Goal: Task Accomplishment & Management: Complete application form

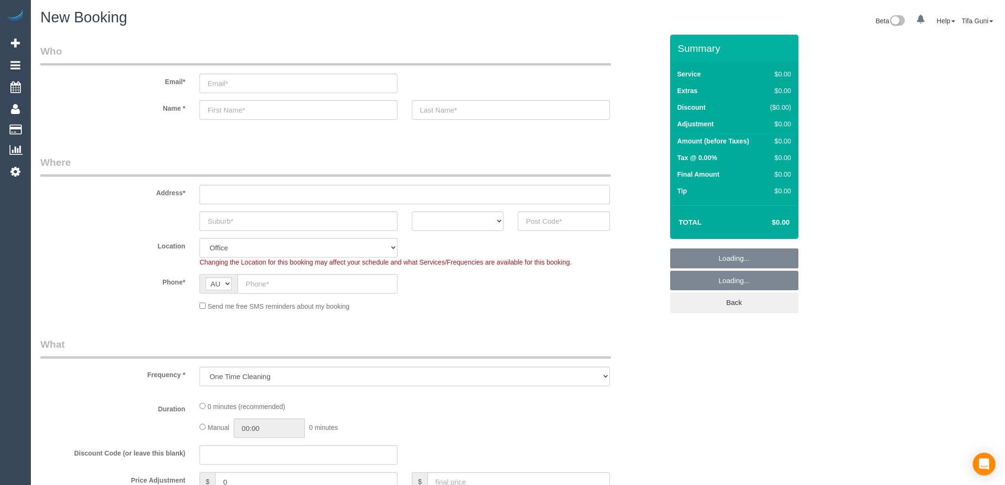
select select "object:649"
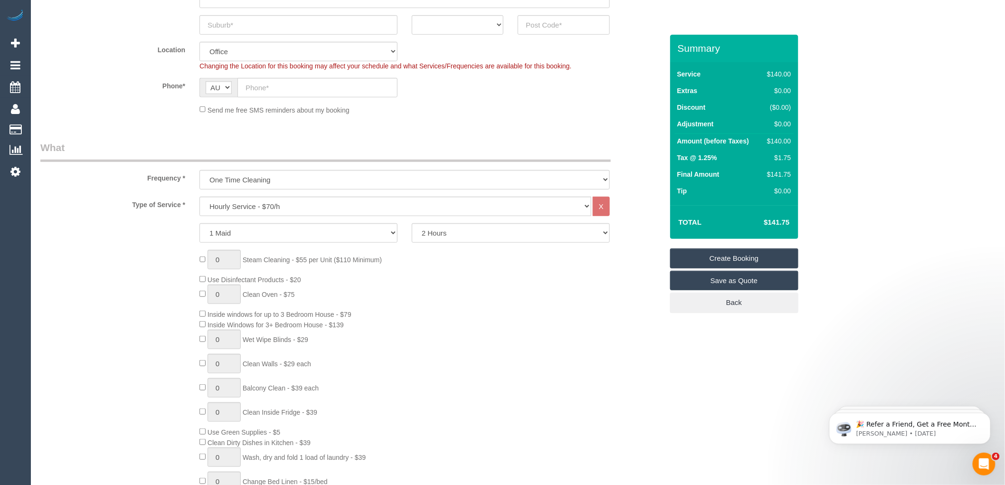
scroll to position [264, 0]
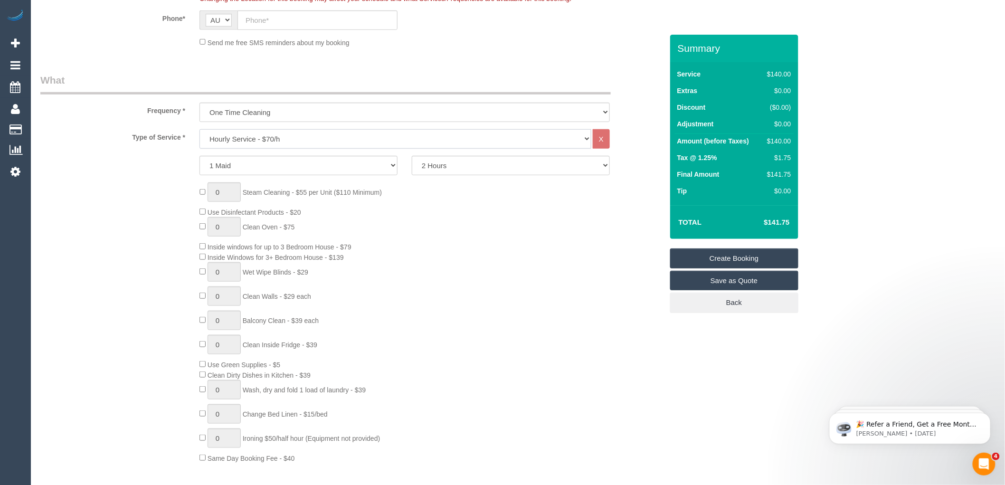
click at [253, 138] on select "Hourly Service - $70/h Hourly Service - $65/h Hourly Service - $60/h Hourly Ser…" at bounding box center [396, 138] width 392 height 19
select select "210"
click at [200, 130] on select "Hourly Service - $70/h Hourly Service - $65/h Hourly Service - $60/h Hourly Ser…" at bounding box center [396, 138] width 392 height 19
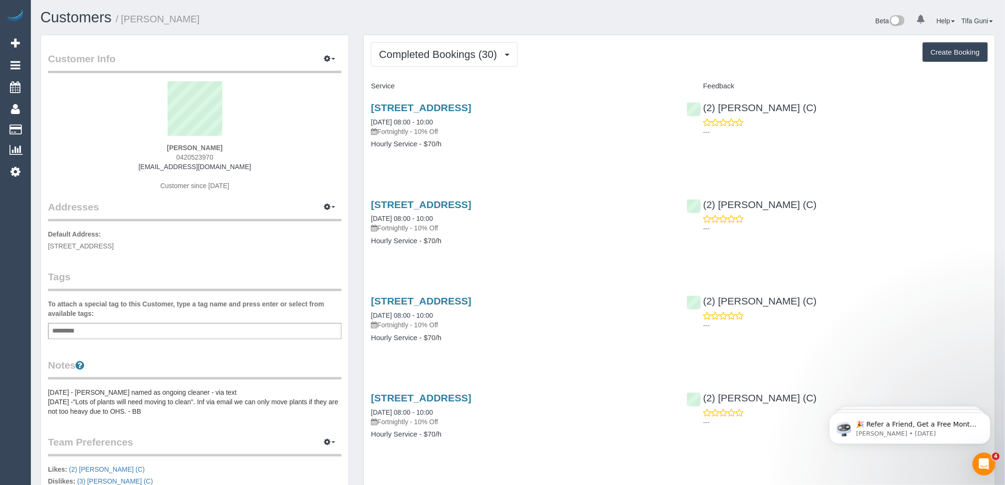
click at [953, 49] on button "Create Booking" at bounding box center [955, 52] width 65 height 20
select select "VIC"
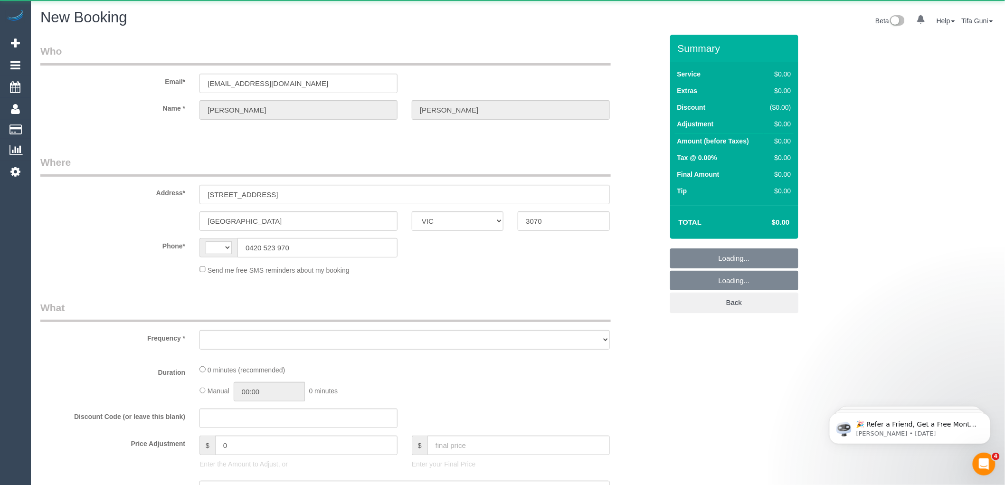
select select "object:1303"
select select "string:AU"
select select "string:stripe-pm_1PwJsu2GScqysDRV3ELq7b7a"
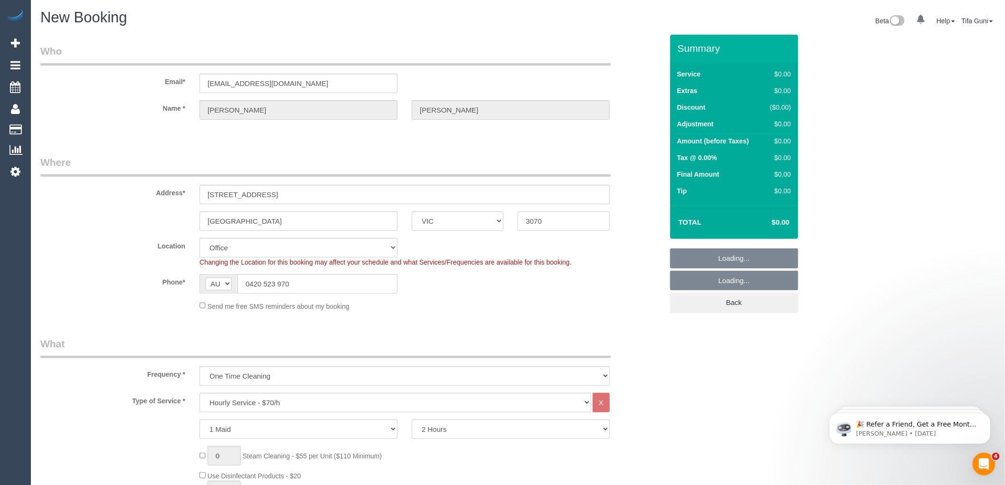
select select "object:3178"
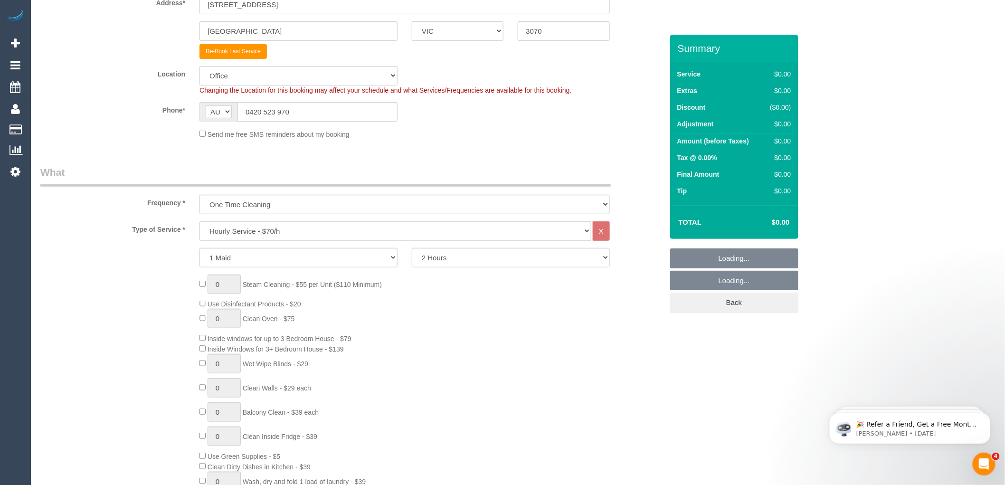
select select "47"
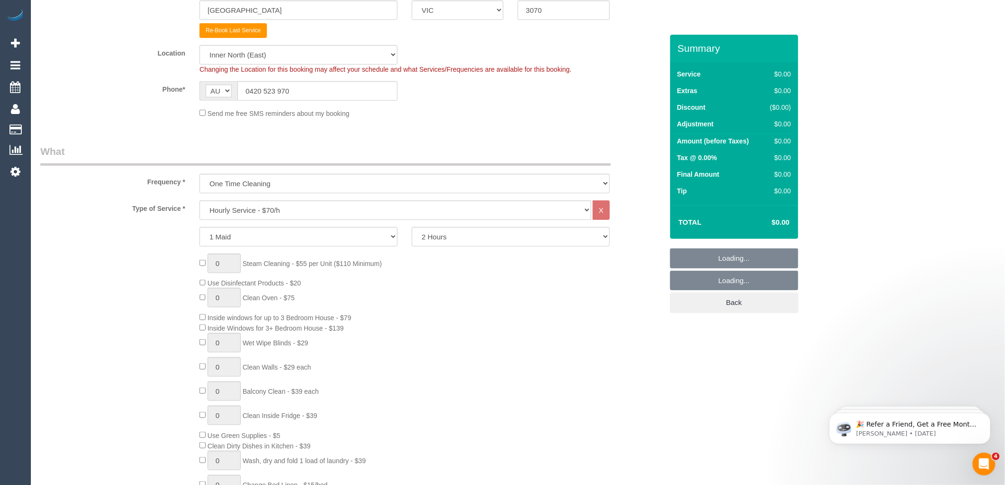
select select "object:3188"
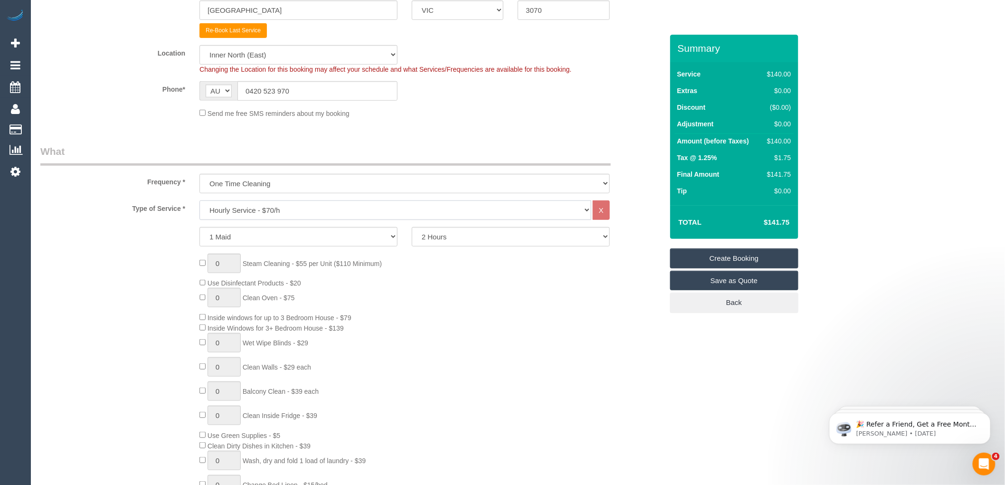
click at [294, 211] on select "Hourly Service - $70/h Hourly Service - $65/h Hourly Service - $60/h Hourly Ser…" at bounding box center [396, 210] width 392 height 19
select select "211"
click at [200, 201] on select "Hourly Service - $70/h Hourly Service - $65/h Hourly Service - $60/h Hourly Ser…" at bounding box center [396, 210] width 392 height 19
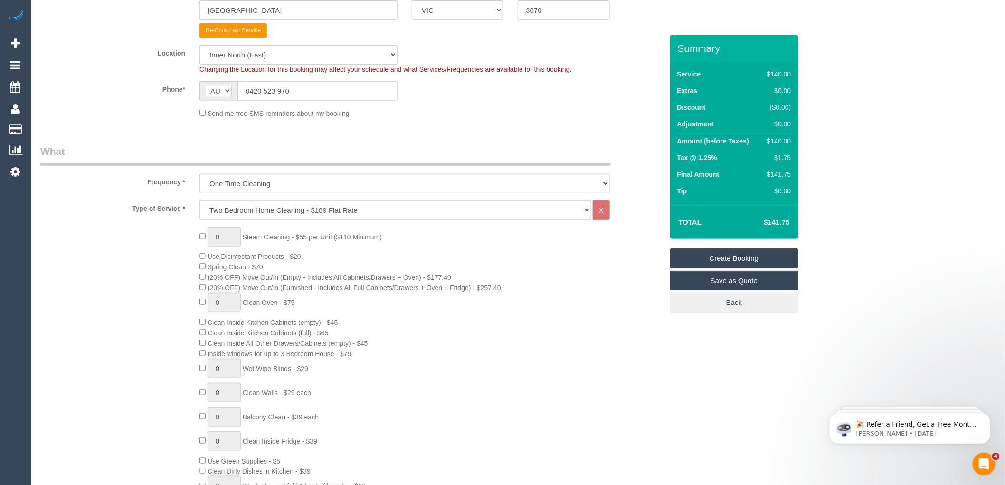
click at [202, 281] on span "(20% OFF) Move Out/In (Empty - Includes All Cabinets/Drawers + Oven) - $177.40" at bounding box center [326, 278] width 252 height 8
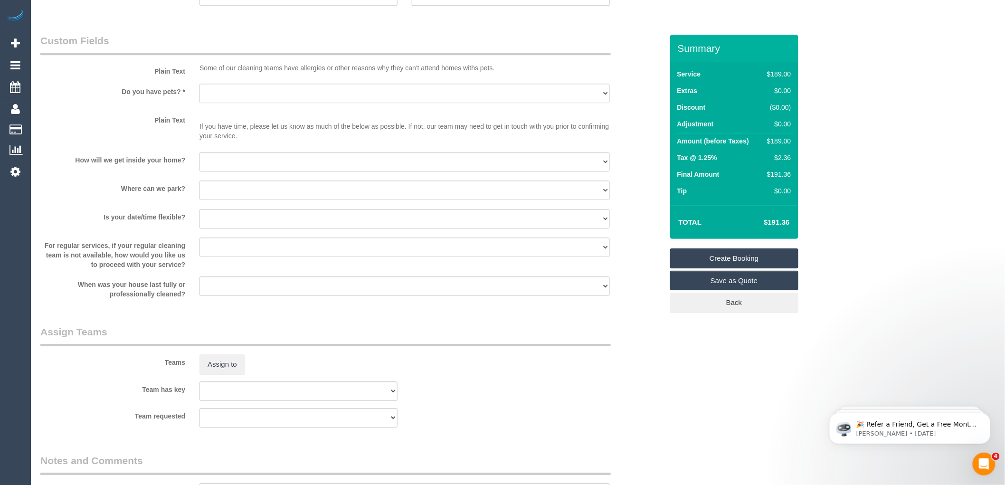
scroll to position [1003, 0]
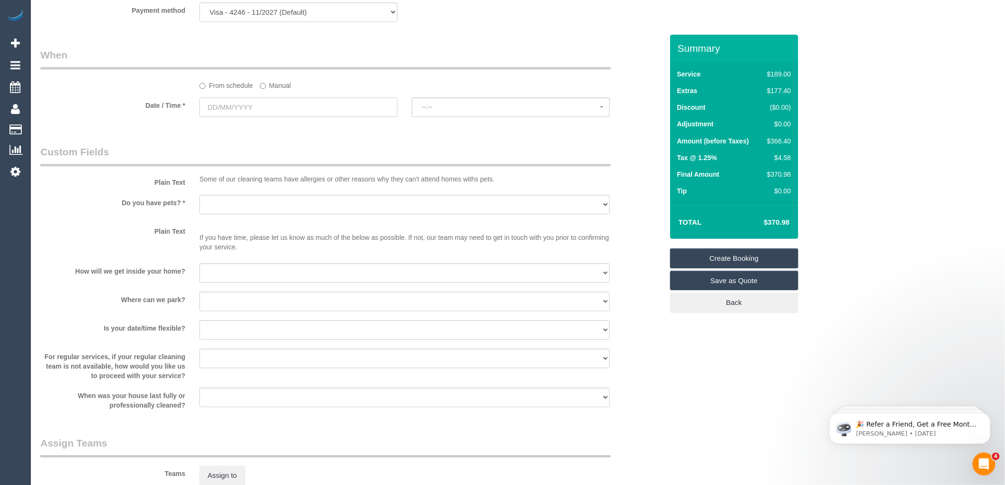
click at [245, 116] on input "text" at bounding box center [299, 106] width 198 height 19
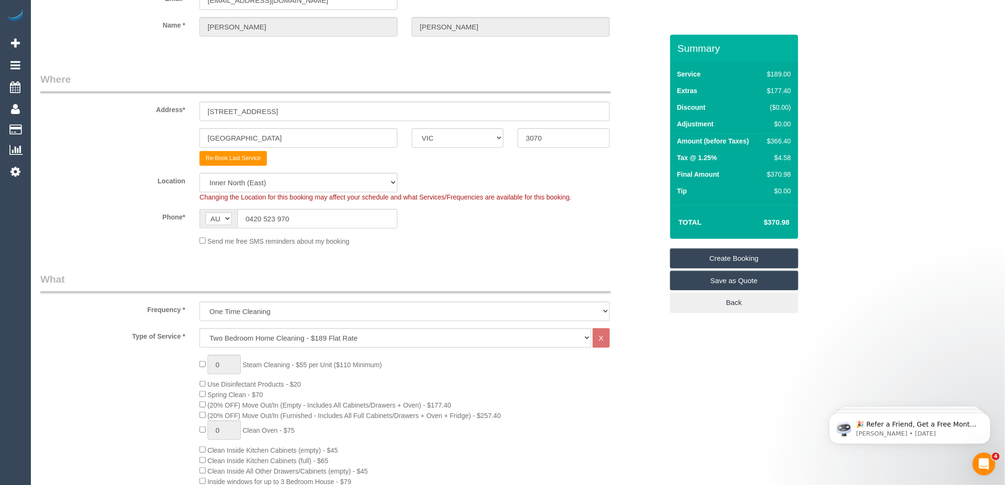
scroll to position [0, 0]
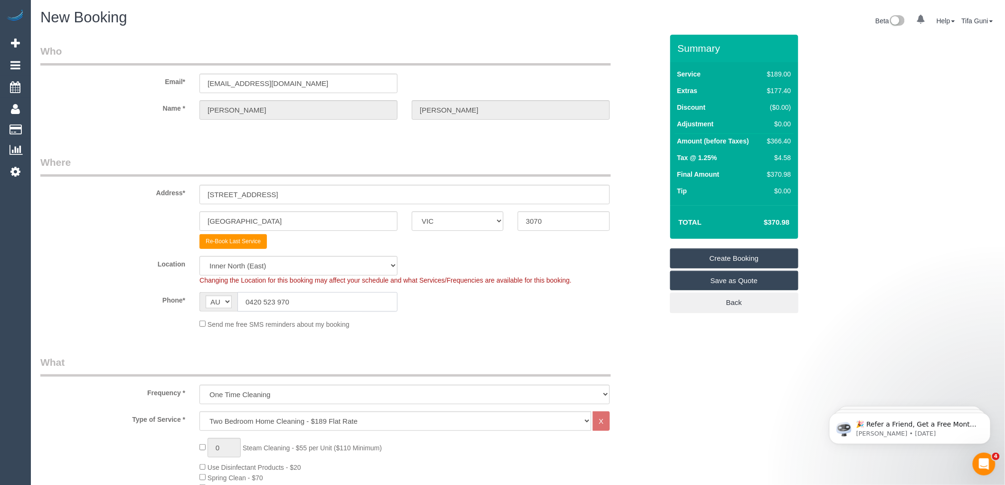
drag, startPoint x: 301, startPoint y: 301, endPoint x: 231, endPoint y: 304, distance: 69.9
click at [231, 304] on div "AF AL DZ AD AO AI AQ AG AR AM AW AU AT AZ BS BH BD BB BY BE BZ BJ BM BT BO BA B…" at bounding box center [299, 301] width 198 height 19
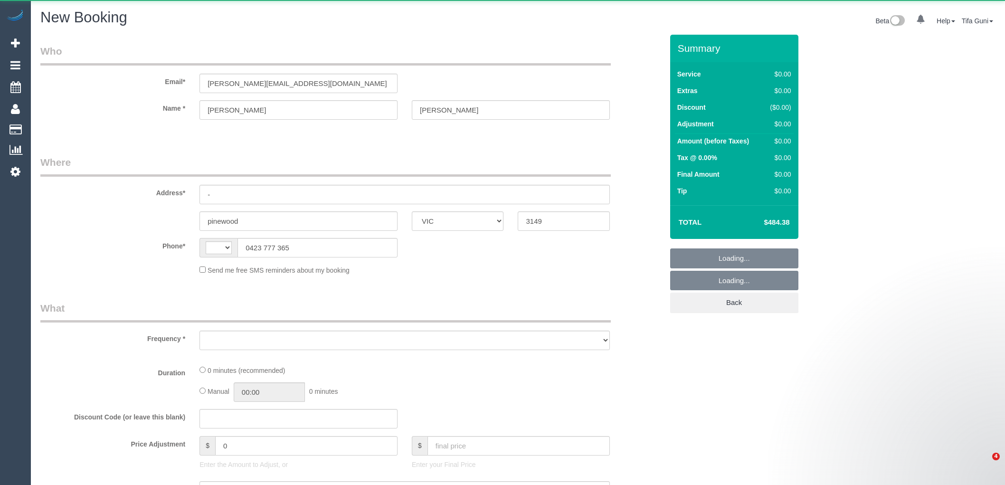
select select "VIC"
select select "string:AU"
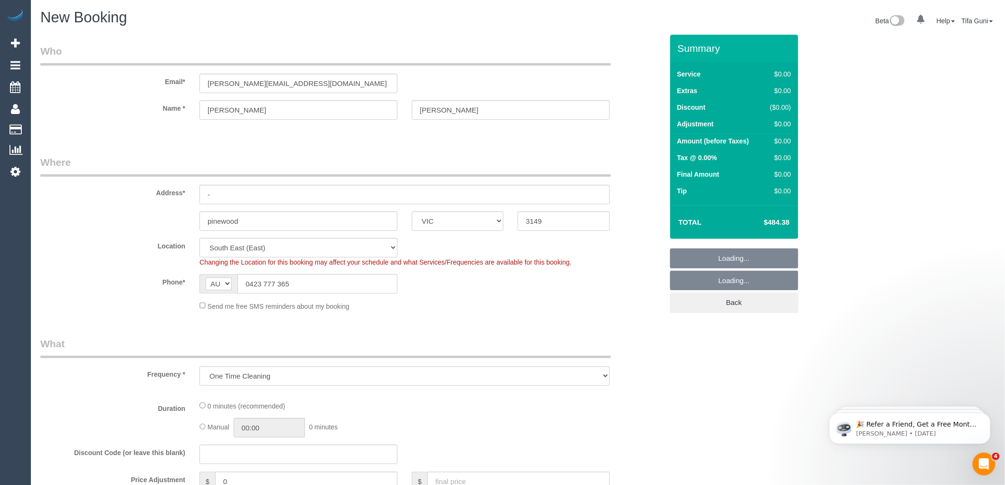
select select "object:1164"
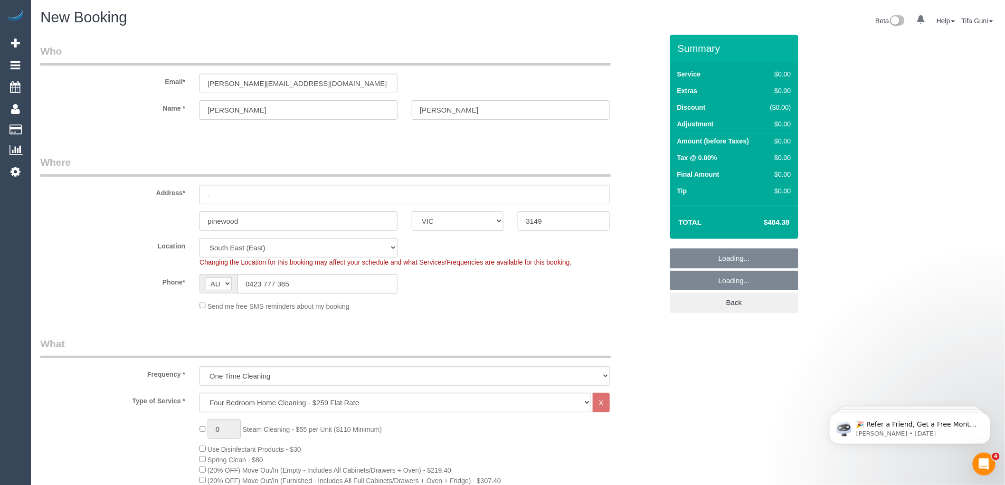
select select "spot1"
select select "spot6"
select select "object:1690"
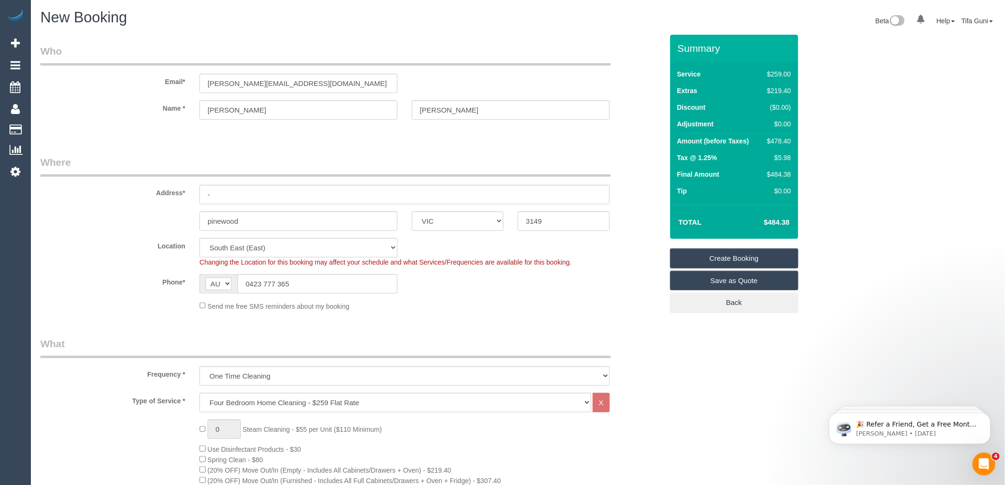
select select "spot11"
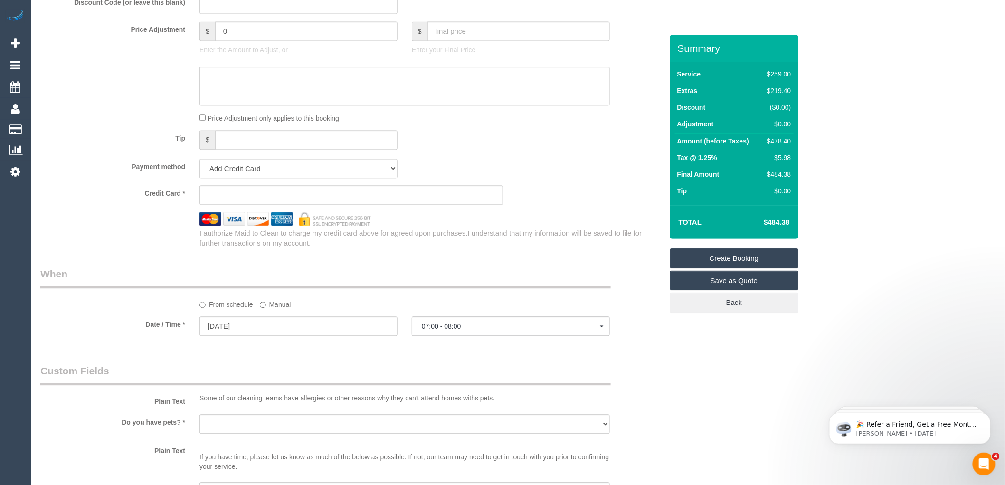
scroll to position [844, 0]
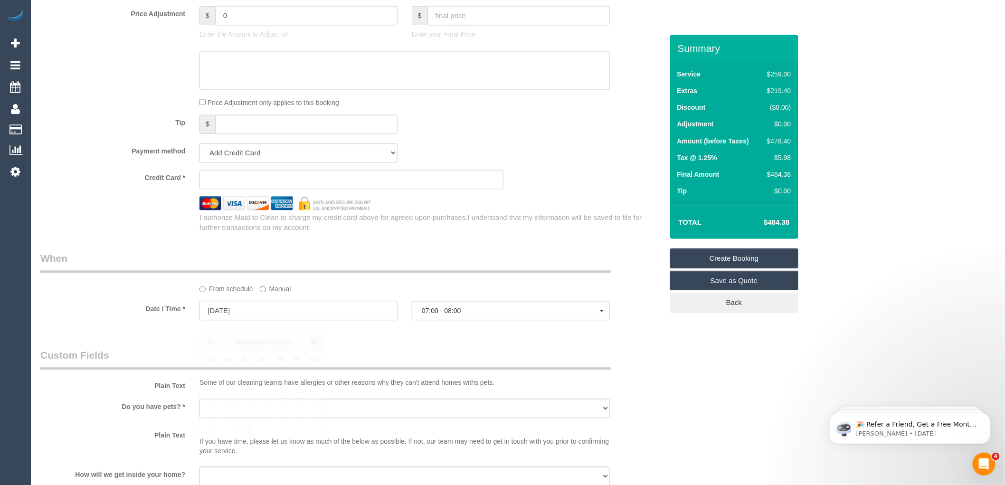
click at [270, 316] on input "24/09/2025" at bounding box center [299, 310] width 198 height 19
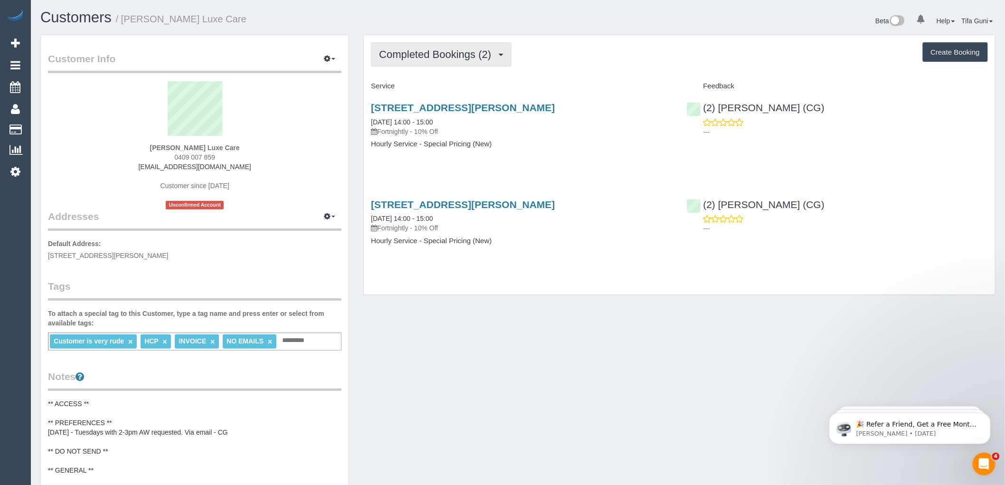
click at [481, 59] on span "Completed Bookings (2)" at bounding box center [437, 54] width 117 height 12
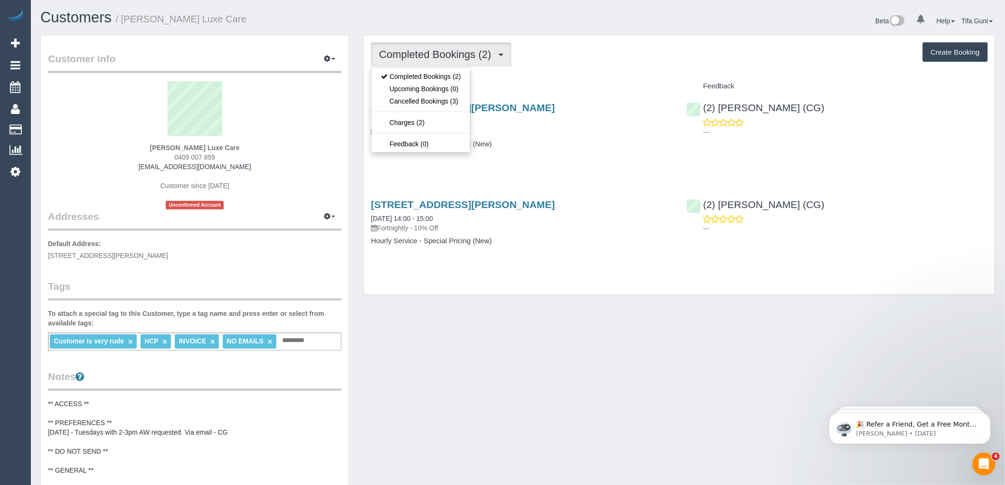
click at [534, 79] on div "Service" at bounding box center [522, 86] width 316 height 16
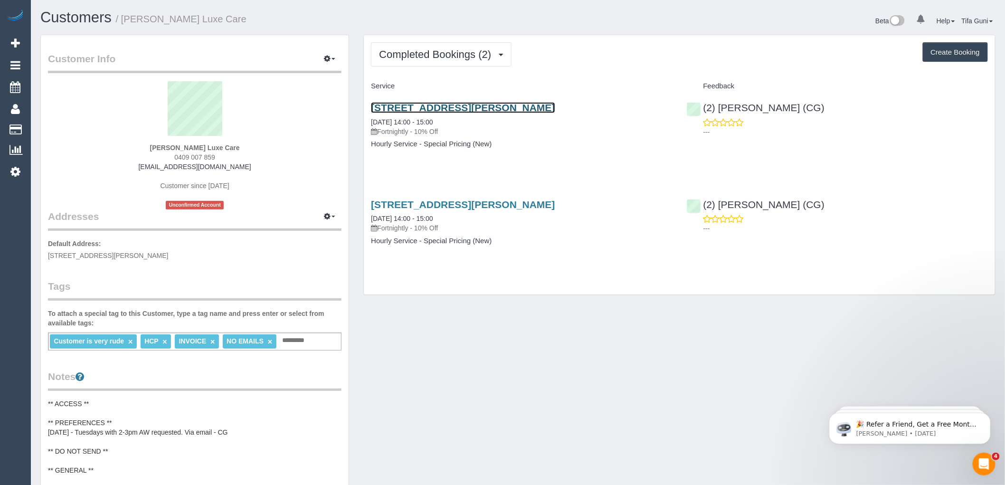
click at [444, 112] on link "79b Aitken Street, Williamstown, VIC 3016" at bounding box center [463, 107] width 184 height 11
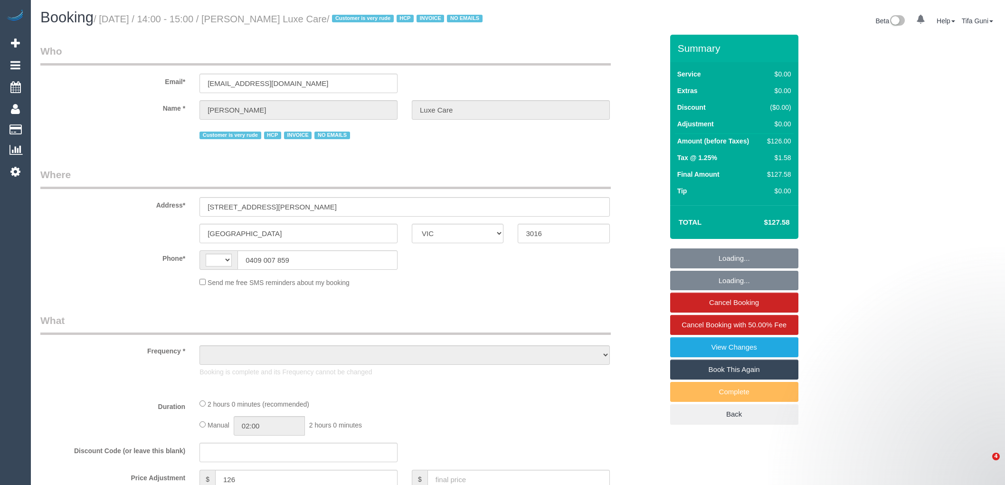
select select "VIC"
select select "string:AU"
select select "object:542"
select select "120"
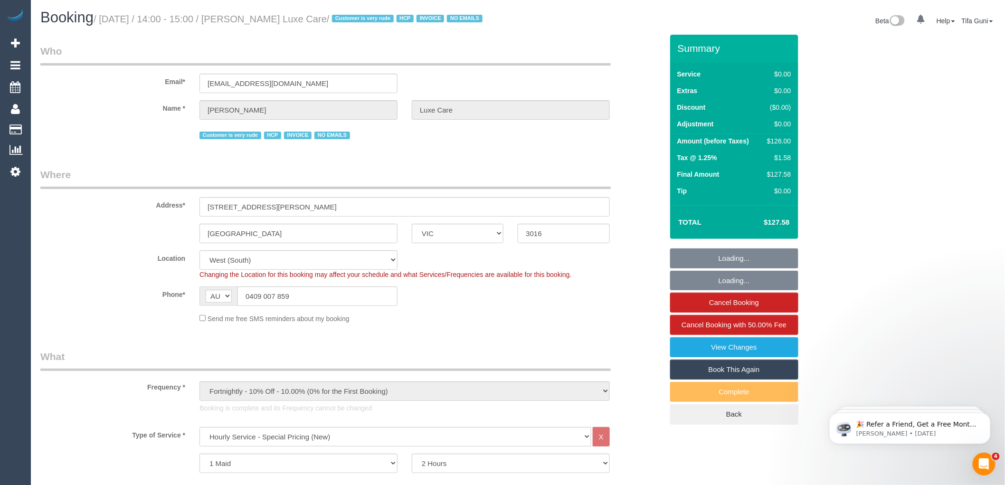
select select "number:28"
select select "number:14"
select select "number:19"
select select "number:25"
select select "number:35"
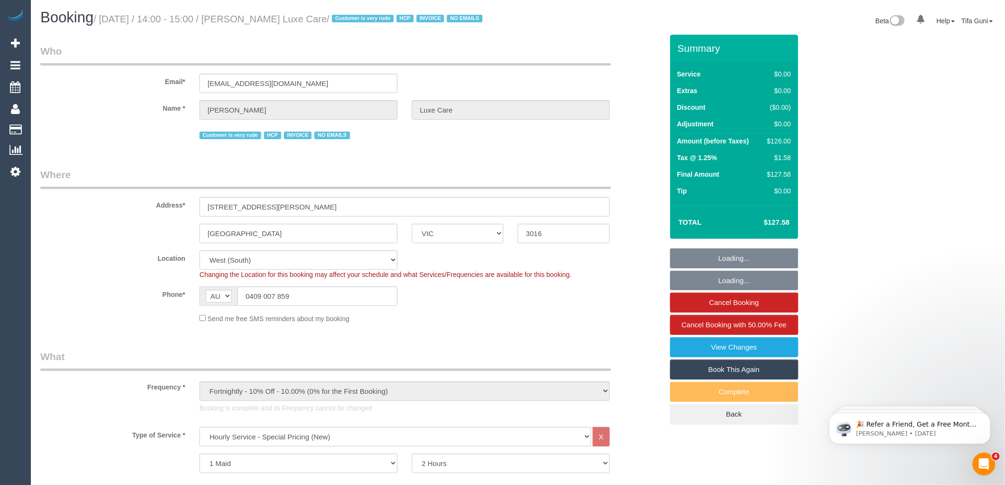
select select "object:1301"
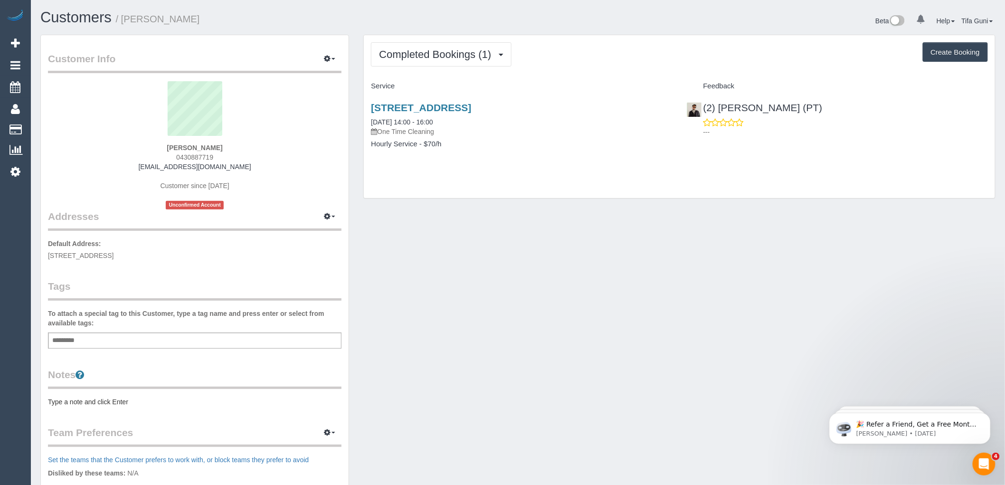
drag, startPoint x: 228, startPoint y: 150, endPoint x: 186, endPoint y: 159, distance: 42.8
click at [186, 159] on div "[PERSON_NAME] 0430887719 [PERSON_NAME][EMAIL_ADDRESS][PERSON_NAME][DOMAIN_NAME]…" at bounding box center [195, 145] width 294 height 128
click at [236, 153] on div "[PERSON_NAME] 0430887719 [PERSON_NAME][EMAIL_ADDRESS][PERSON_NAME][DOMAIN_NAME]…" at bounding box center [195, 145] width 294 height 128
drag, startPoint x: 201, startPoint y: 155, endPoint x: 177, endPoint y: 159, distance: 24.1
click at [177, 159] on div "[PERSON_NAME] 0430887719 [PERSON_NAME][EMAIL_ADDRESS][PERSON_NAME][DOMAIN_NAME]…" at bounding box center [195, 145] width 294 height 128
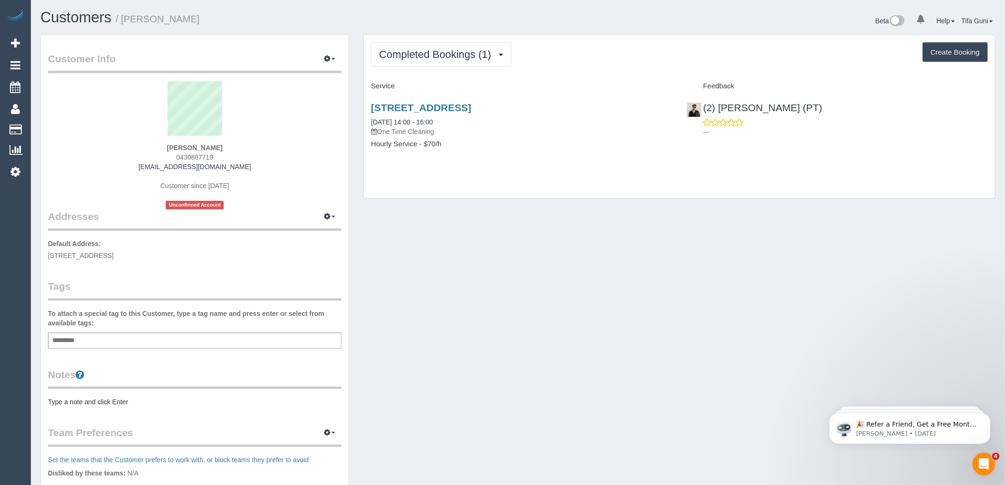
copy span "0430887719"
drag, startPoint x: 224, startPoint y: 167, endPoint x: 170, endPoint y: 169, distance: 53.7
click at [170, 169] on div "[PERSON_NAME] 0430887719 [PERSON_NAME][EMAIL_ADDRESS][PERSON_NAME][DOMAIN_NAME]…" at bounding box center [195, 145] width 294 height 128
copy link "[EMAIL_ADDRESS][DOMAIN_NAME]"
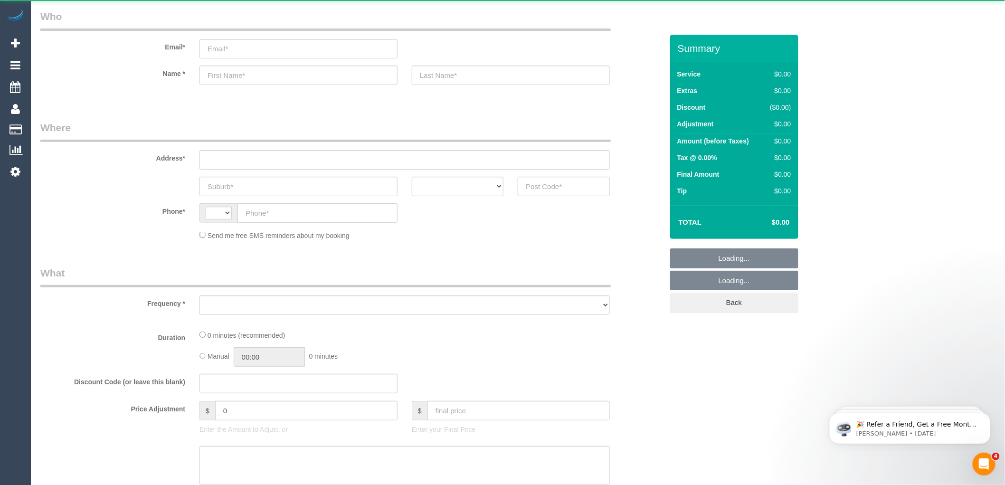
select select "string:AU"
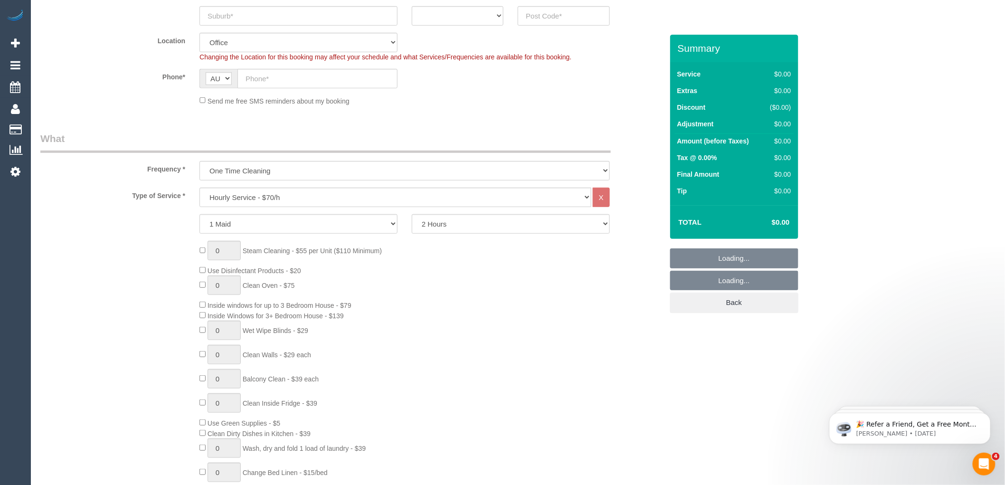
select select "object:813"
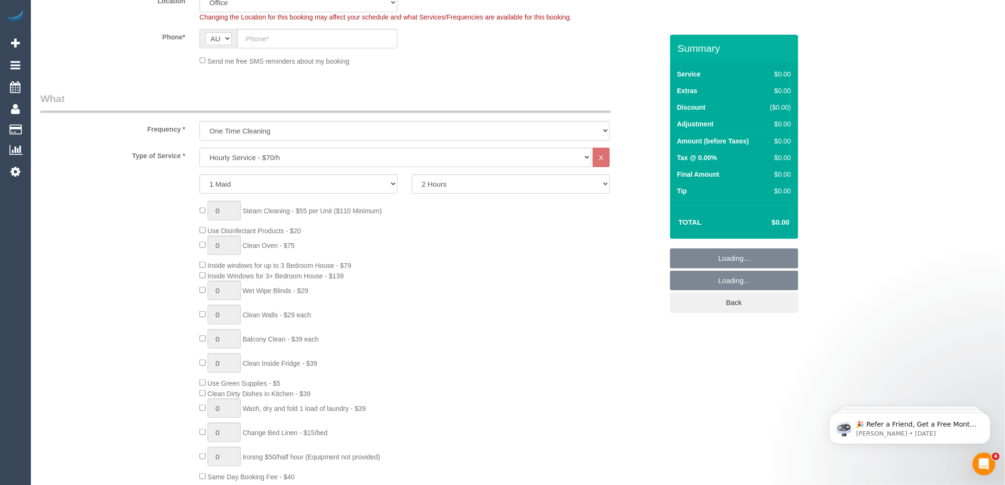
scroll to position [264, 0]
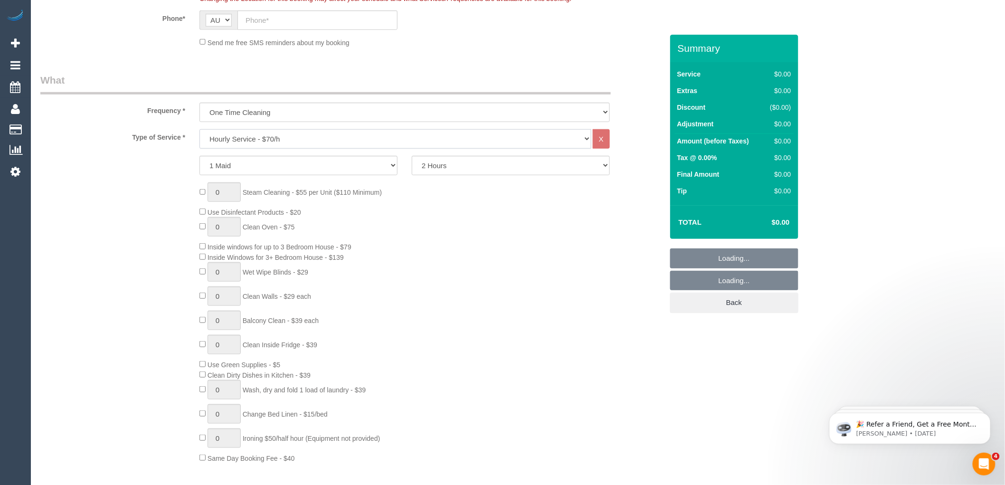
click at [273, 138] on select "Hourly Service - $70/h Hourly Service - $65/h Hourly Service - $60/h Hourly Ser…" at bounding box center [396, 138] width 392 height 19
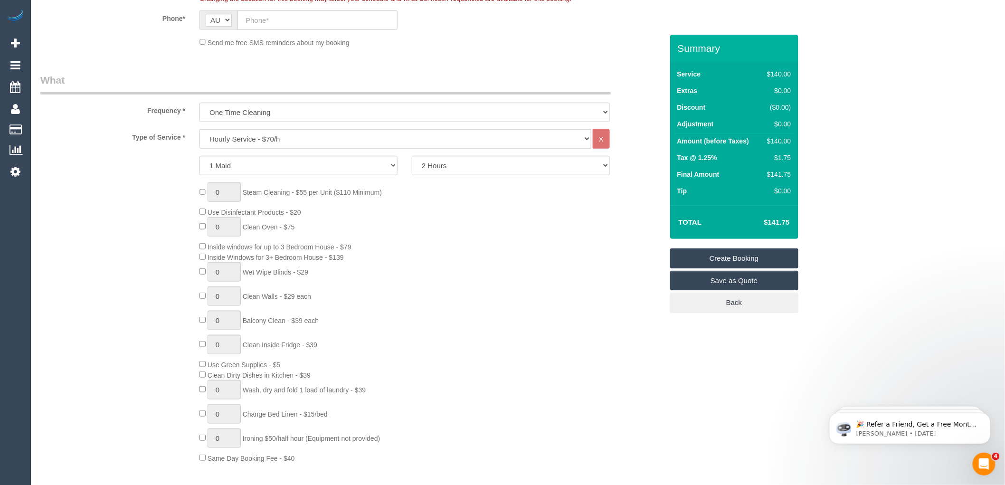
click at [269, 139] on select "Hourly Service - $70/h Hourly Service - $65/h Hourly Service - $60/h Hourly Ser…" at bounding box center [396, 138] width 392 height 19
select select "210"
click at [200, 130] on select "Hourly Service - $70/h Hourly Service - $65/h Hourly Service - $60/h Hourly Ser…" at bounding box center [396, 138] width 392 height 19
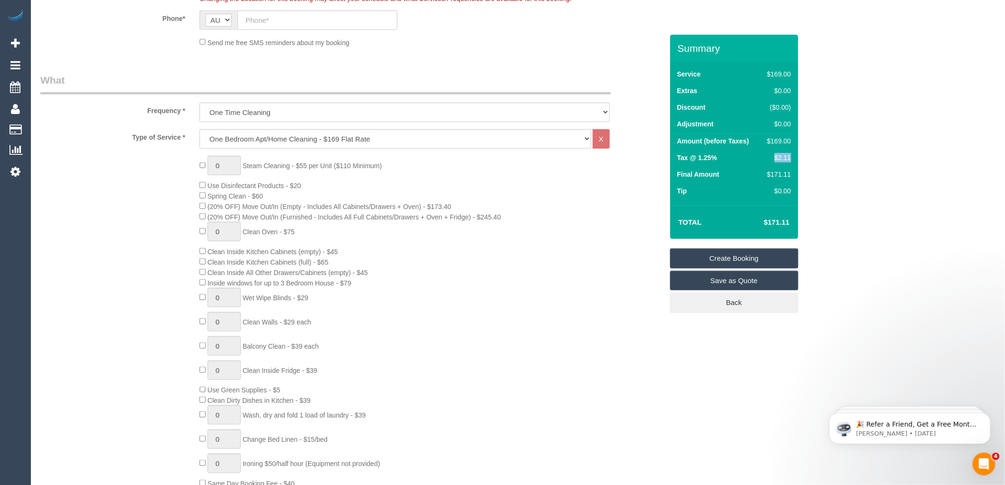
drag, startPoint x: 791, startPoint y: 153, endPoint x: 772, endPoint y: 154, distance: 18.6
click at [772, 154] on div "$2.11" at bounding box center [778, 158] width 28 height 10
copy div "$2.11"
drag, startPoint x: 794, startPoint y: 139, endPoint x: 766, endPoint y: 140, distance: 28.5
click at [766, 140] on div "Service $169.00 Extras $0.00 Discount ($0.00) Adjustment $0.00 Amount (before T…" at bounding box center [734, 133] width 128 height 143
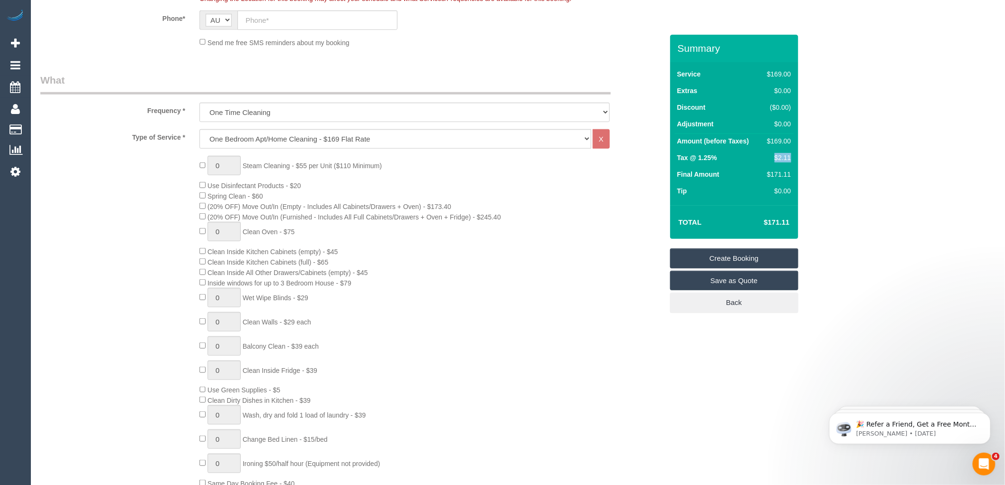
click at [766, 149] on td "$169.00" at bounding box center [777, 142] width 32 height 17
drag, startPoint x: 794, startPoint y: 139, endPoint x: 766, endPoint y: 139, distance: 27.1
click at [766, 139] on td "$169.00" at bounding box center [777, 142] width 32 height 17
copy div "$169.00"
type input "1"
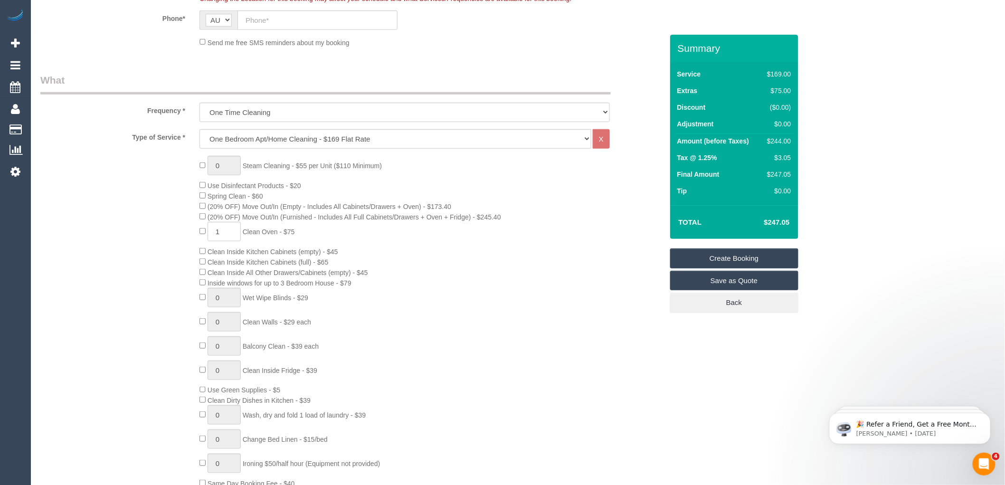
click at [287, 236] on div "0 Steam Cleaning - $55 per Unit ($110 Minimum) Use Disinfectant Products - $20 …" at bounding box center [431, 322] width 478 height 333
copy span "$75"
drag, startPoint x: 460, startPoint y: 312, endPoint x: 450, endPoint y: 314, distance: 9.7
click at [460, 312] on div "0 Steam Cleaning - $55 per Unit ($110 Minimum) Use Disinfectant Products - $20 …" at bounding box center [431, 322] width 478 height 333
click at [350, 302] on div "0 Steam Cleaning - $55 per Unit ($110 Minimum) Use Disinfectant Products - $20 …" at bounding box center [431, 322] width 478 height 333
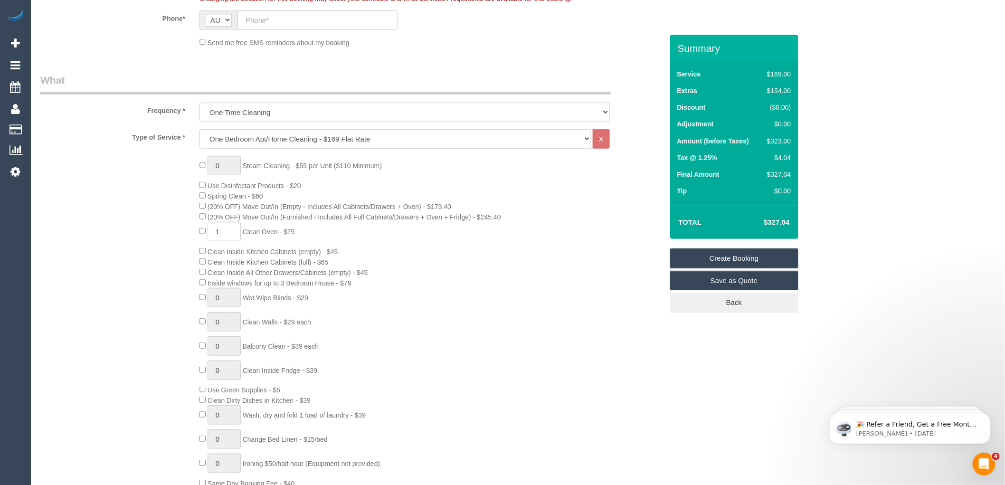
drag, startPoint x: 364, startPoint y: 290, endPoint x: 344, endPoint y: 292, distance: 19.5
click at [344, 292] on div "0 Steam Cleaning - $55 per Unit ($110 Minimum) Use Disinfectant Products - $20 …" at bounding box center [431, 322] width 478 height 333
copy span "$79"
click at [613, 230] on div "0 Steam Cleaning - $55 per Unit ($110 Minimum) Use Disinfectant Products - $20 …" at bounding box center [431, 322] width 478 height 333
click at [741, 181] on td "Final Amount" at bounding box center [718, 175] width 86 height 17
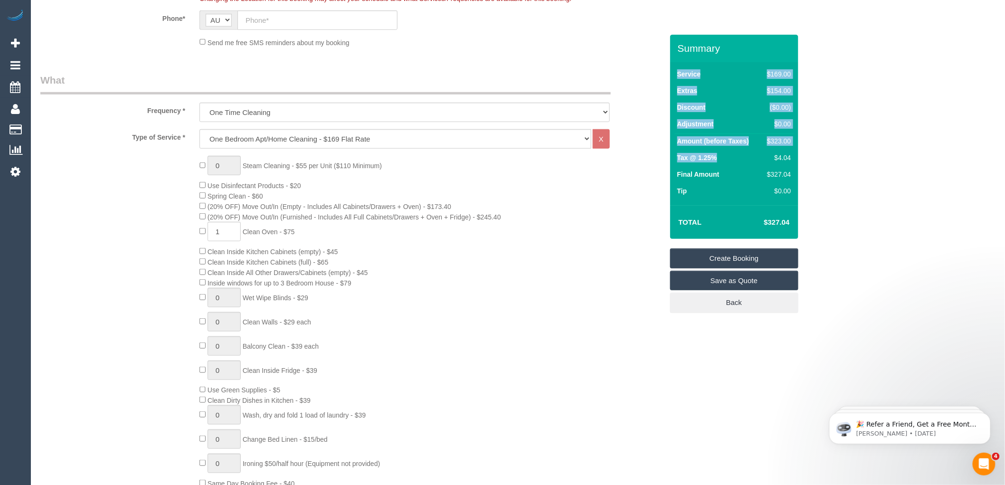
drag, startPoint x: 794, startPoint y: 154, endPoint x: 775, endPoint y: 157, distance: 19.2
click at [775, 157] on div "Service $169.00 Extras $154.00 Discount ($0.00) Adjustment $0.00 Amount (before…" at bounding box center [734, 133] width 128 height 143
click at [767, 161] on div "$4.04" at bounding box center [778, 158] width 28 height 10
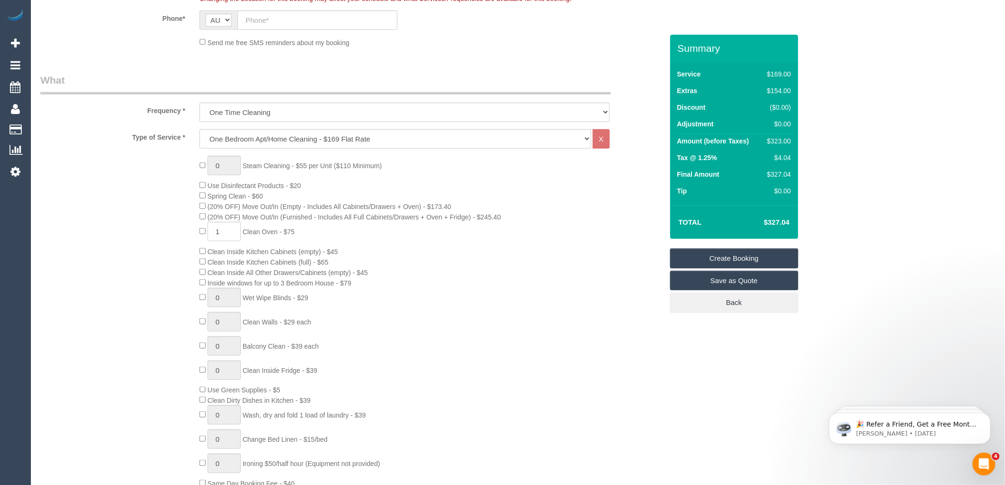
click at [771, 150] on td "$323.00" at bounding box center [777, 142] width 32 height 17
drag, startPoint x: 794, startPoint y: 155, endPoint x: 778, endPoint y: 157, distance: 15.3
click at [775, 156] on td "$4.04" at bounding box center [777, 159] width 32 height 17
copy div "$4.04"
drag, startPoint x: 717, startPoint y: 191, endPoint x: 762, endPoint y: 202, distance: 46.6
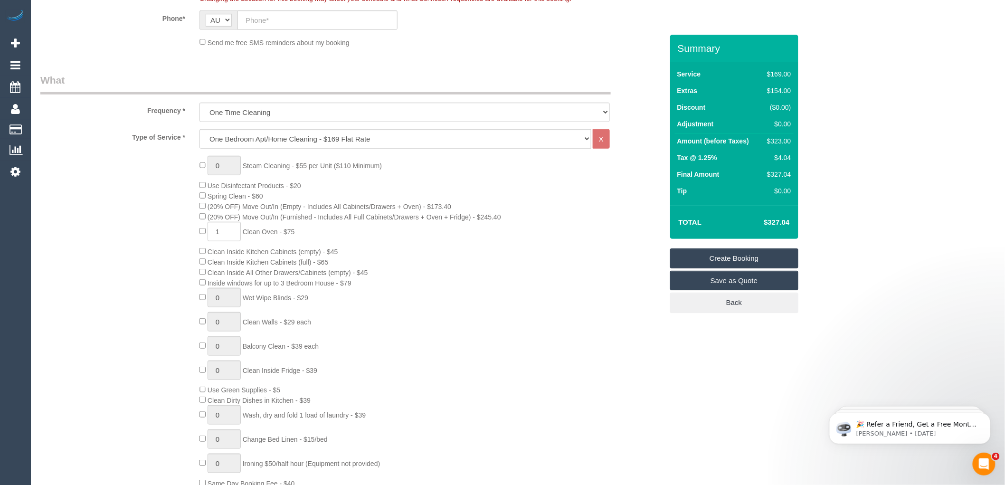
click at [719, 191] on td "Tip" at bounding box center [718, 192] width 86 height 17
drag, startPoint x: 790, startPoint y: 220, endPoint x: 764, endPoint y: 219, distance: 26.6
click at [764, 219] on td "$327.04" at bounding box center [763, 222] width 62 height 24
copy h4 "$327.04"
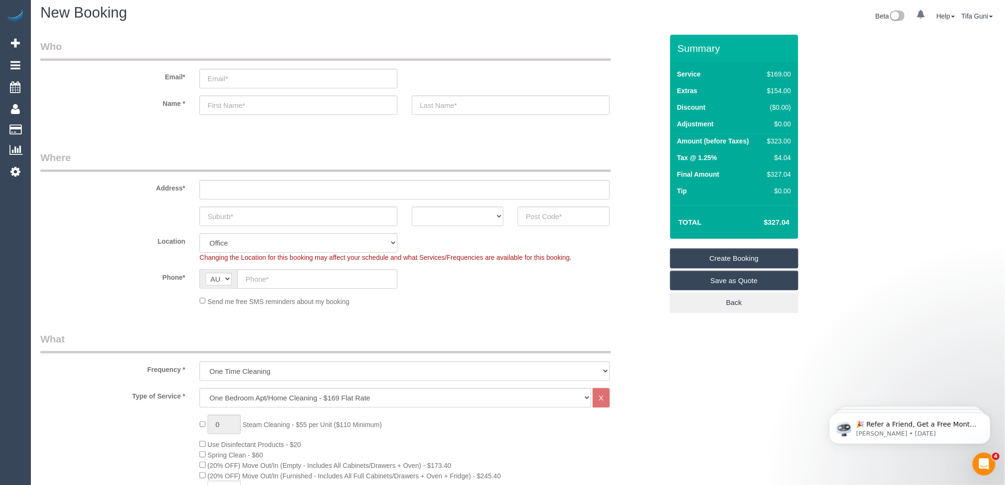
scroll to position [0, 0]
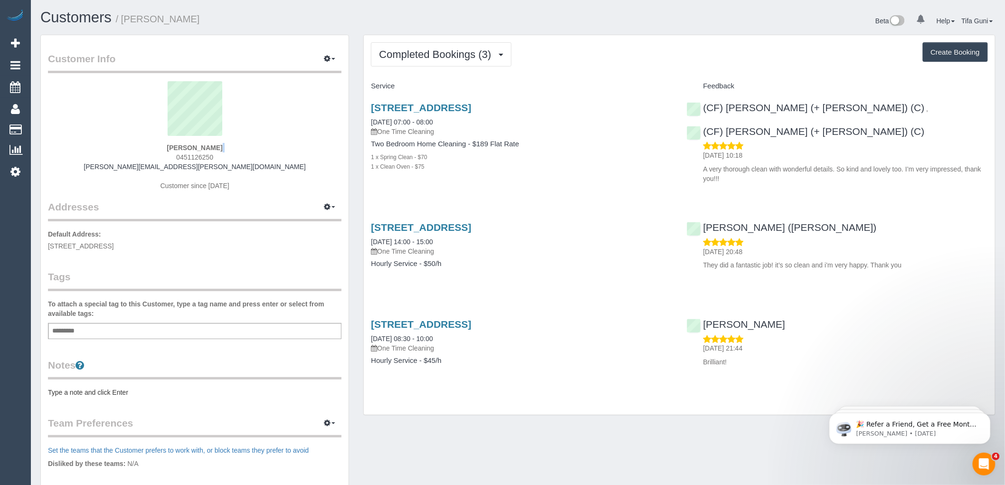
drag, startPoint x: 211, startPoint y: 152, endPoint x: 176, endPoint y: 154, distance: 34.7
click at [176, 154] on div "[PERSON_NAME] 0451126250 [PERSON_NAME][EMAIL_ADDRESS][PERSON_NAME][DOMAIN_NAME]…" at bounding box center [195, 140] width 294 height 119
click at [230, 154] on div "[PERSON_NAME] 0451126250 [PERSON_NAME][EMAIL_ADDRESS][PERSON_NAME][DOMAIN_NAME]…" at bounding box center [195, 140] width 294 height 119
drag, startPoint x: 209, startPoint y: 156, endPoint x: 178, endPoint y: 155, distance: 30.9
click at [178, 155] on div "[PERSON_NAME] 0451126250 [PERSON_NAME][EMAIL_ADDRESS][PERSON_NAME][DOMAIN_NAME]…" at bounding box center [195, 140] width 294 height 119
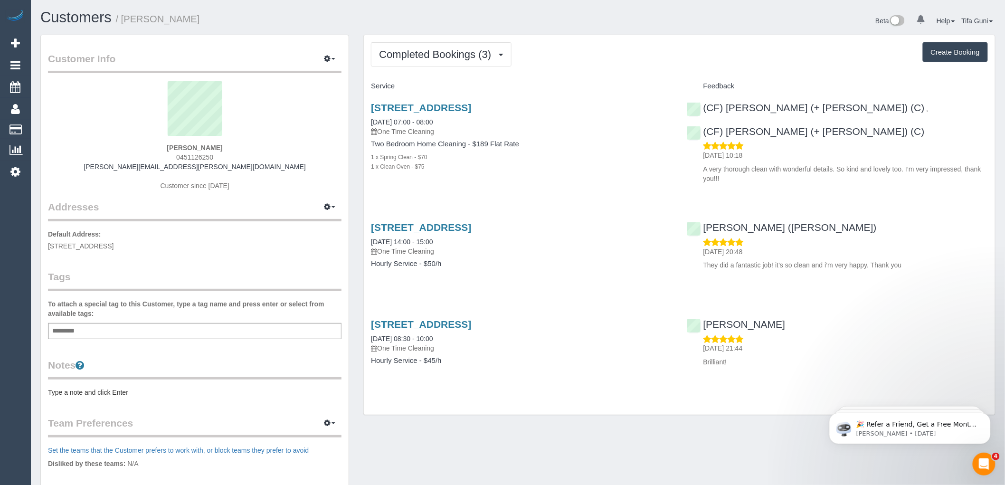
copy span "0451126250"
